Goal: Task Accomplishment & Management: Complete application form

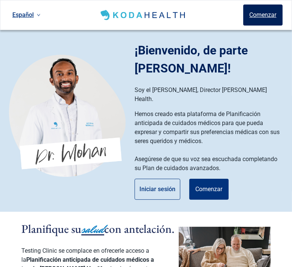
click at [269, 16] on button "Comenzar" at bounding box center [263, 15] width 39 height 21
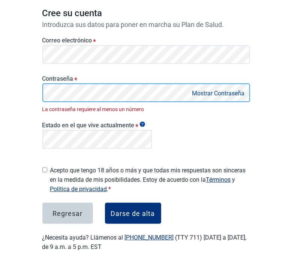
scroll to position [68, 0]
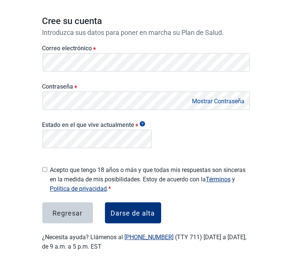
click at [108, 173] on label "Acepto que tengo 18 años o más y que todas mis respuestas son sinceras en la me…" at bounding box center [150, 179] width 200 height 28
click at [47, 172] on input "Acepto que tengo 18 años o más y que todas mis respuestas son sinceras en la me…" at bounding box center [44, 169] width 5 height 5
checkbox input "true"
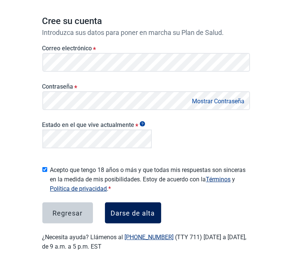
click at [137, 209] on div "Darse de alta" at bounding box center [133, 213] width 44 height 8
